Goal: Task Accomplishment & Management: Manage account settings

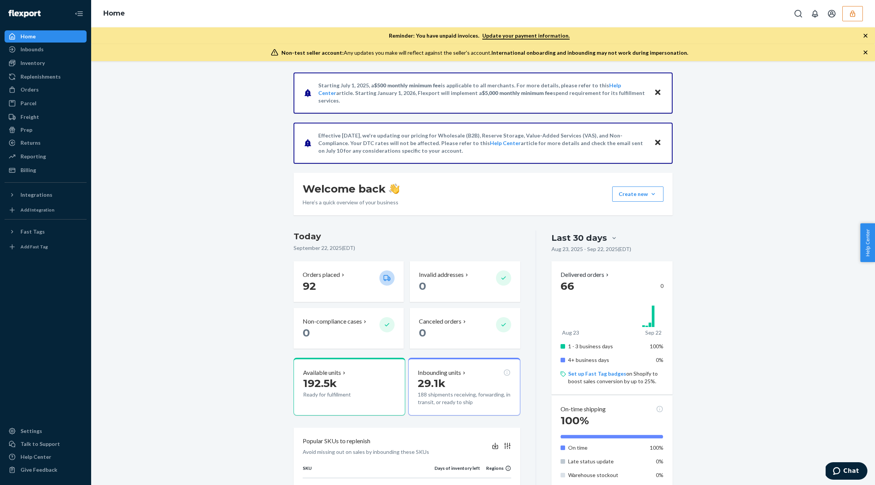
click at [853, 16] on icon "button" at bounding box center [853, 14] width 8 height 8
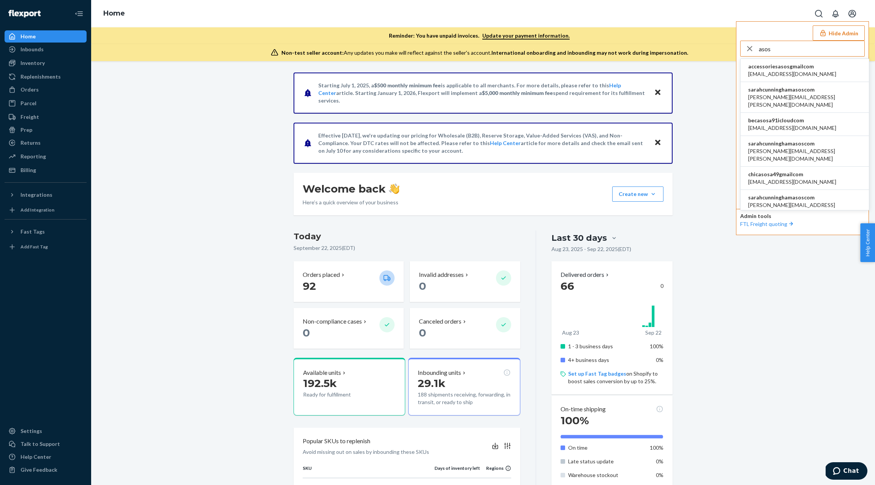
type input "asos"
click at [808, 140] on span "sarahcunninghamasoscom" at bounding box center [805, 144] width 113 height 8
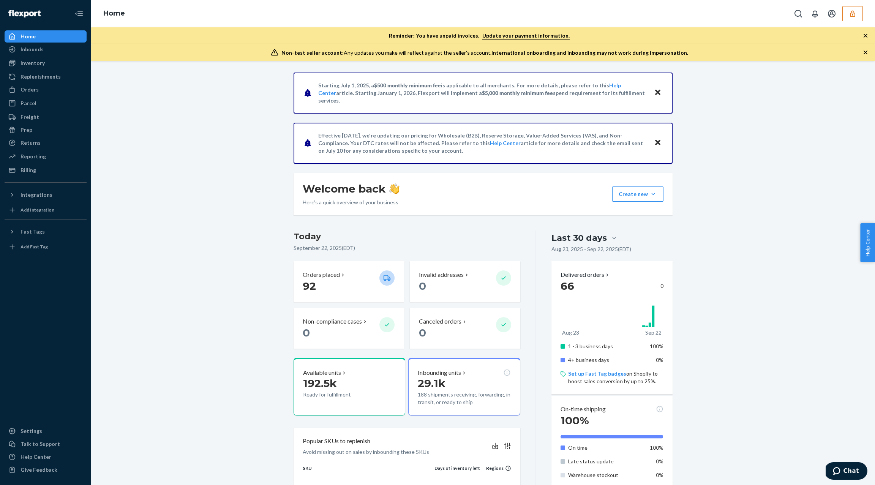
click at [859, 19] on button "button" at bounding box center [853, 13] width 21 height 15
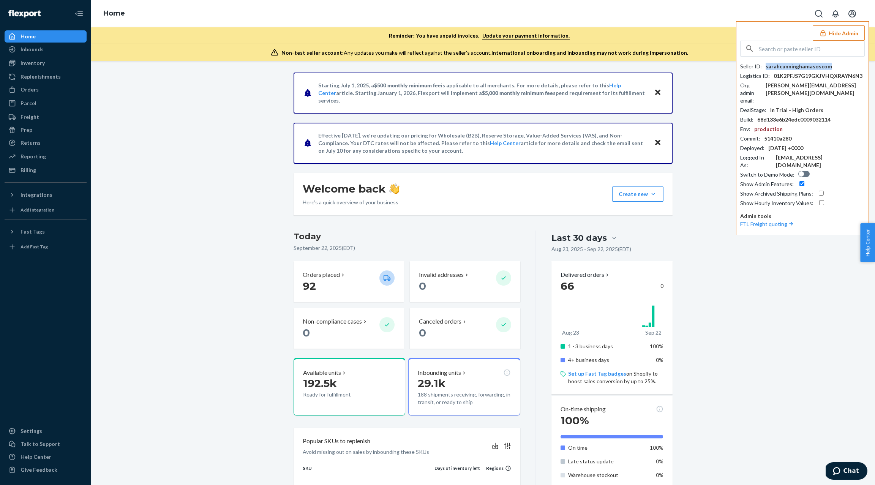
click at [811, 63] on div "sarahcunninghamasoscom" at bounding box center [799, 67] width 66 height 8
click at [242, 106] on div "Starting July 1, 2025, a $500 monthly minimum fee is applicable to all merchant…" at bounding box center [483, 445] width 773 height 744
click at [47, 149] on div "Returns All Returns Settings Packages" at bounding box center [46, 143] width 82 height 13
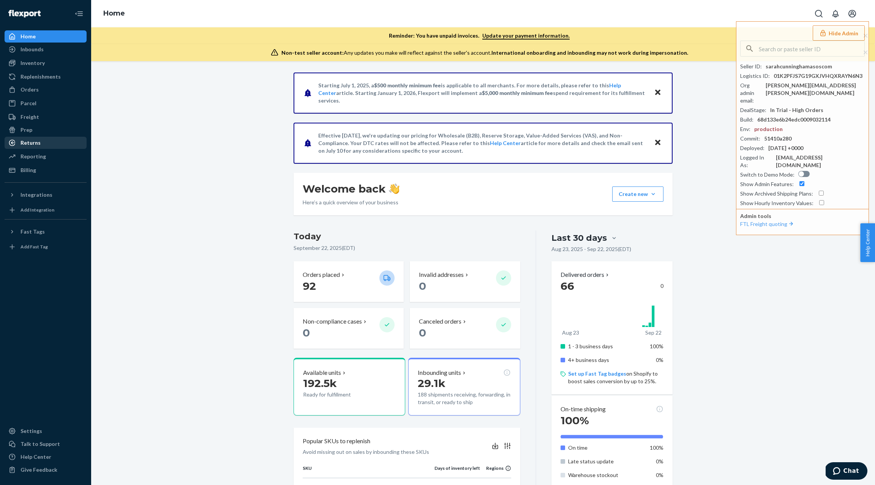
click at [47, 147] on div "Returns" at bounding box center [45, 143] width 81 height 11
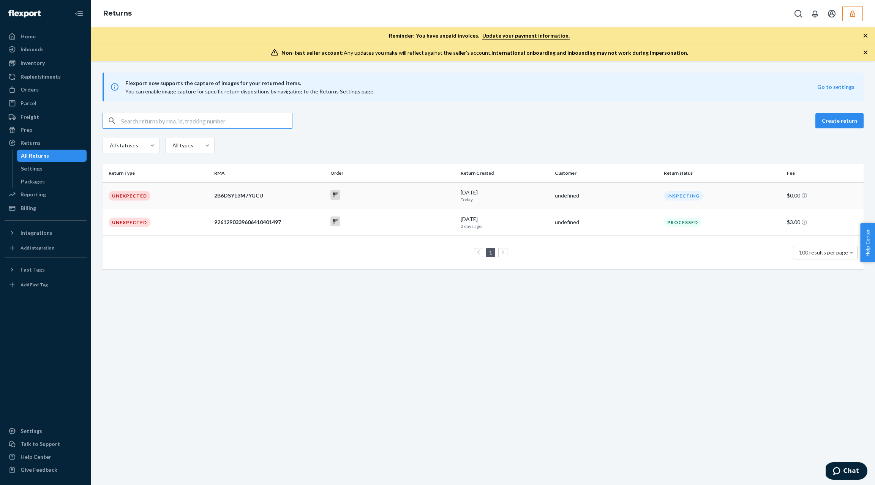
click at [182, 201] on td "Unexpected" at bounding box center [157, 195] width 109 height 27
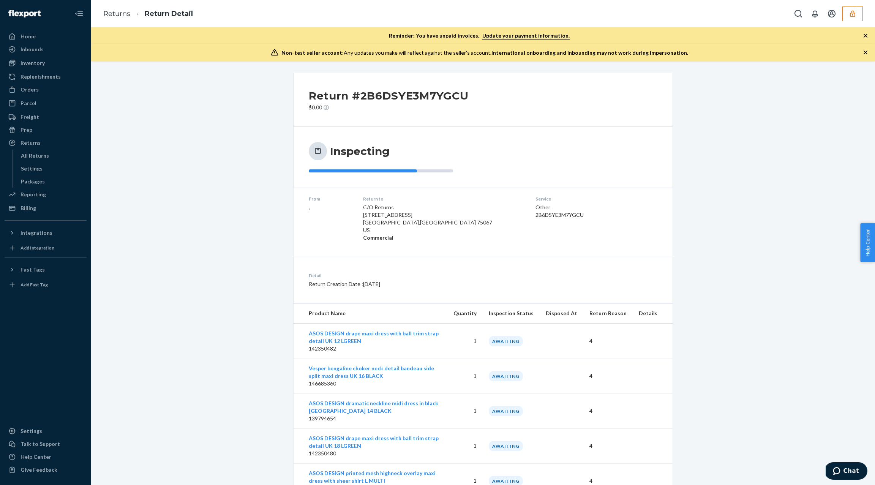
click at [542, 214] on div "2B6DSYE3M7YGCU" at bounding box center [575, 215] width 79 height 8
copy div "2B6DSYE3M7YGCU"
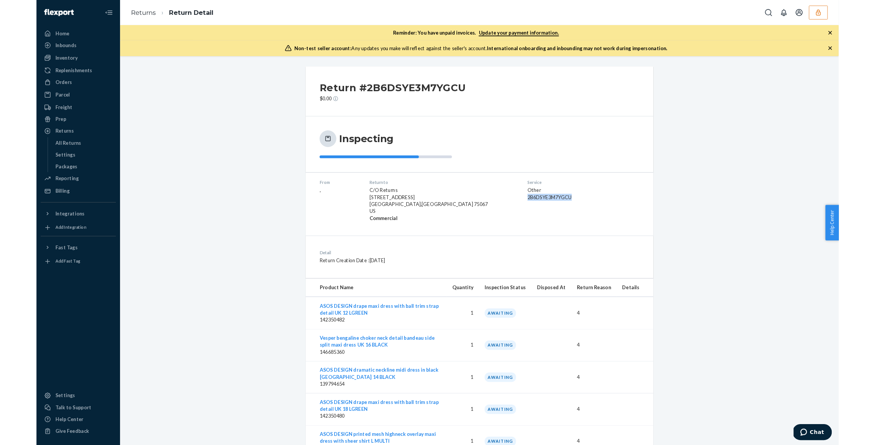
scroll to position [31, 0]
